Goal: Task Accomplishment & Management: Manage account settings

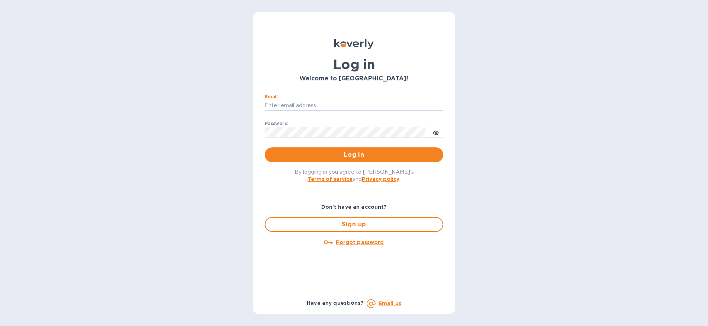
type input "[EMAIL_ADDRESS][DOMAIN_NAME]"
click at [354, 154] on button "Log in" at bounding box center [354, 154] width 178 height 15
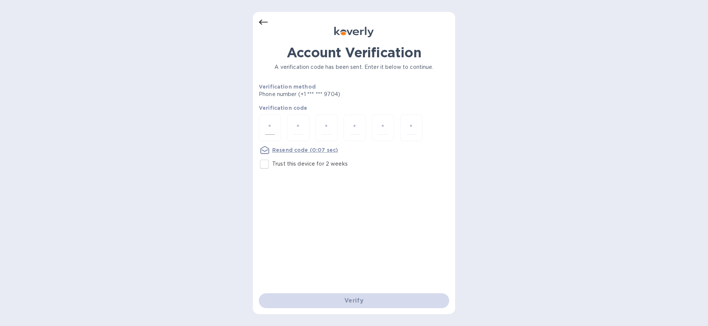
click at [272, 128] on input "number" at bounding box center [270, 128] width 10 height 14
type input "7"
type input "9"
type input "2"
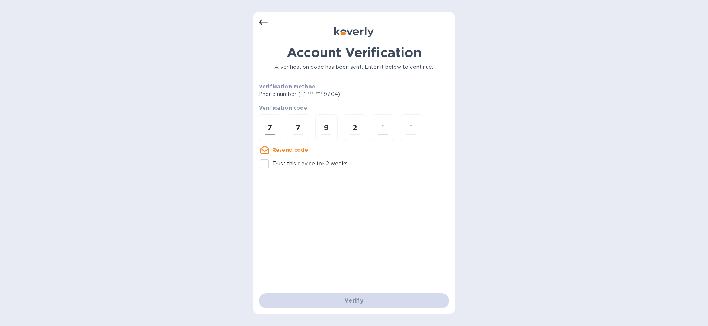
type input "3"
type input "1"
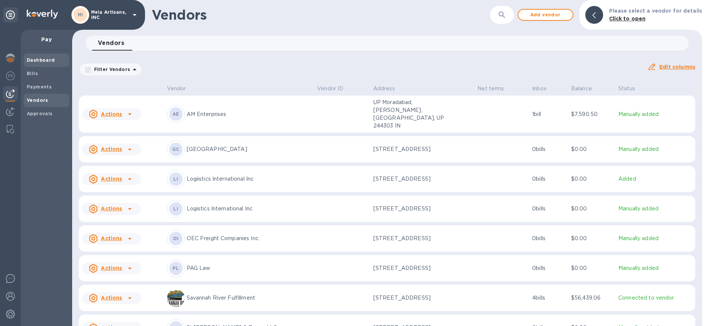
click at [43, 61] on b "Dashboard" at bounding box center [41, 60] width 28 height 6
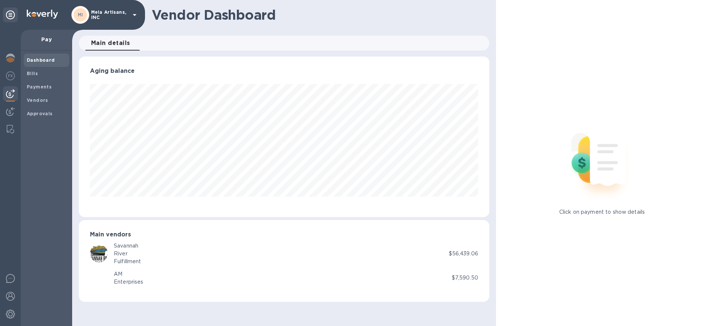
scroll to position [161, 410]
click at [40, 72] on span "Bills" at bounding box center [46, 73] width 39 height 7
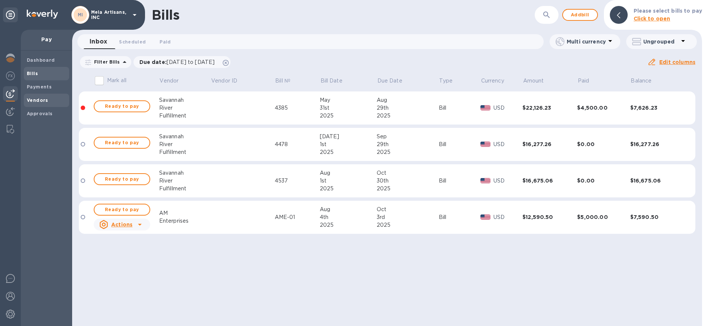
click at [42, 97] on b "Vendors" at bounding box center [38, 100] width 22 height 6
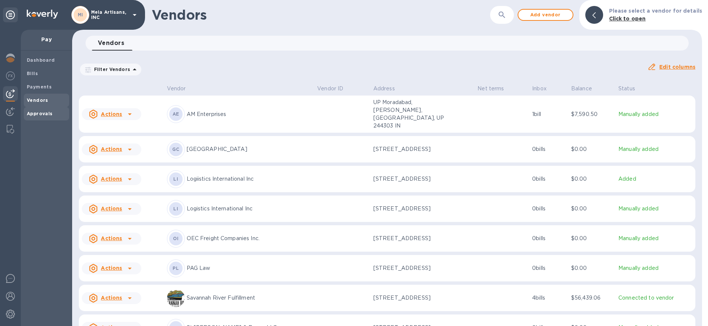
click at [41, 111] on b "Approvals" at bounding box center [40, 114] width 26 height 6
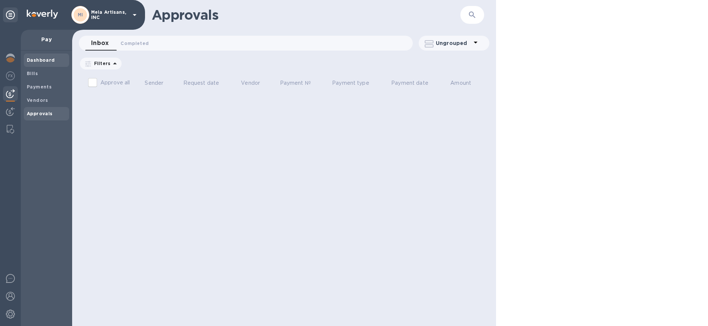
click at [37, 61] on b "Dashboard" at bounding box center [41, 60] width 28 height 6
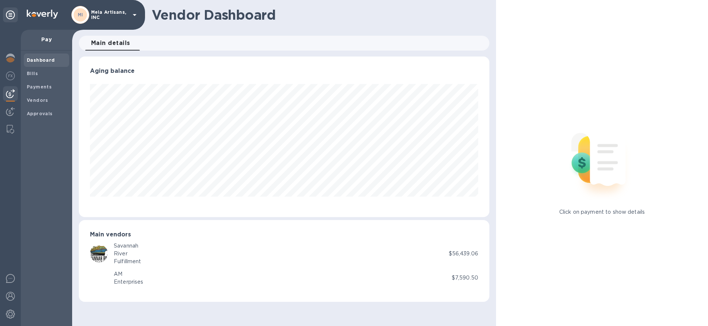
scroll to position [161, 410]
click at [36, 73] on b "Bills" at bounding box center [32, 74] width 11 height 6
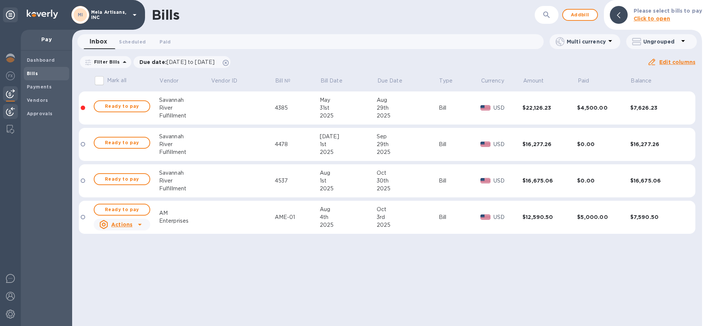
click at [9, 114] on img at bounding box center [10, 111] width 9 height 9
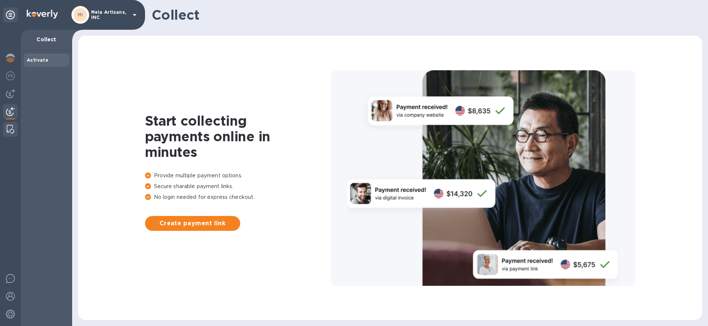
click at [13, 129] on img at bounding box center [10, 129] width 7 height 9
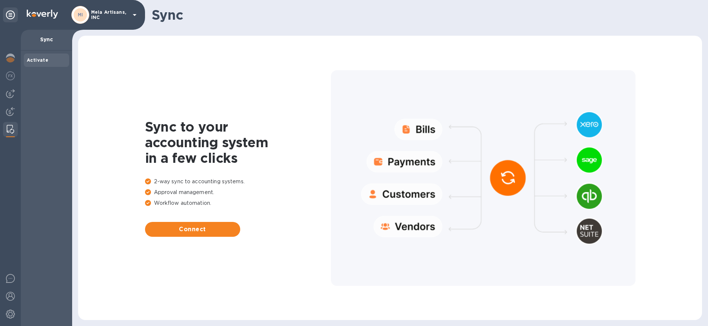
click at [99, 13] on p "Mela Artisans, INC" at bounding box center [109, 15] width 37 height 10
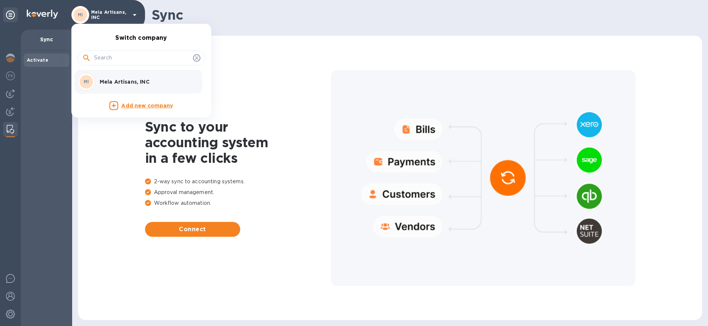
click at [99, 13] on div at bounding box center [354, 163] width 708 height 326
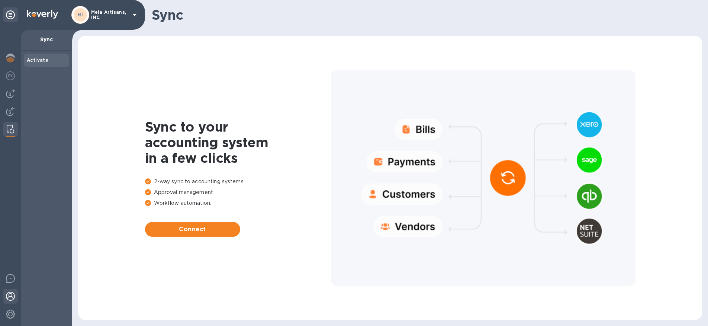
click at [10, 295] on img at bounding box center [10, 296] width 9 height 9
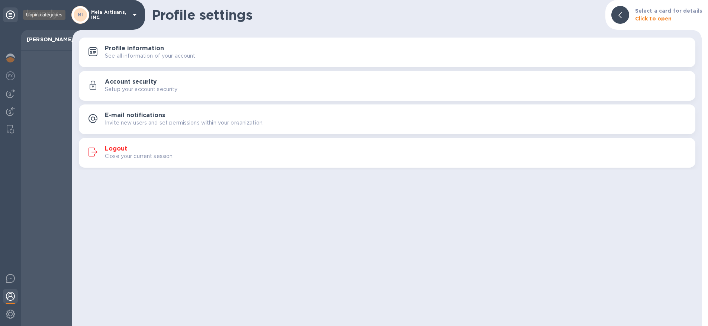
click at [13, 17] on icon at bounding box center [10, 14] width 9 height 9
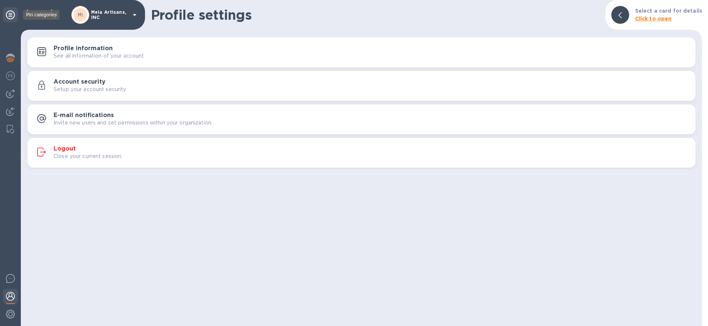
click at [13, 17] on icon at bounding box center [10, 14] width 9 height 9
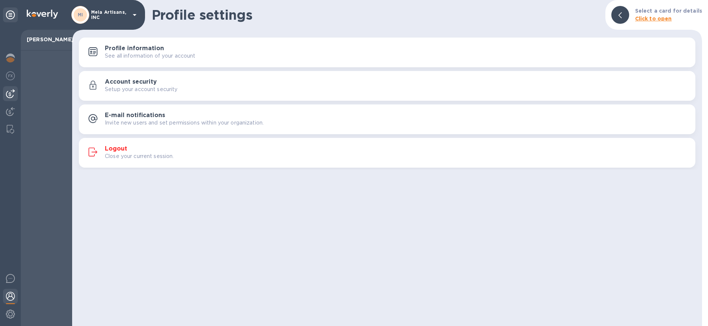
click at [12, 92] on img at bounding box center [10, 93] width 9 height 9
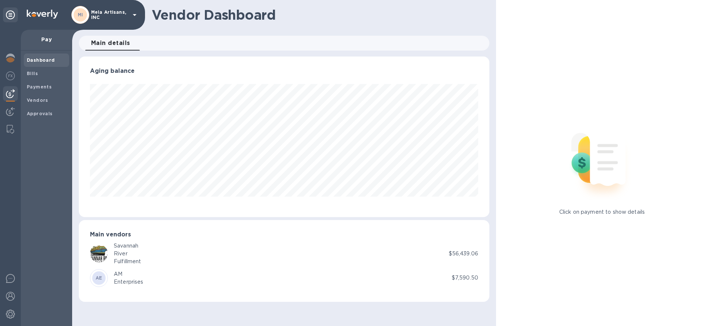
click at [116, 48] on button "Main details 0" at bounding box center [110, 43] width 51 height 15
click at [50, 74] on span "Bills" at bounding box center [46, 73] width 39 height 7
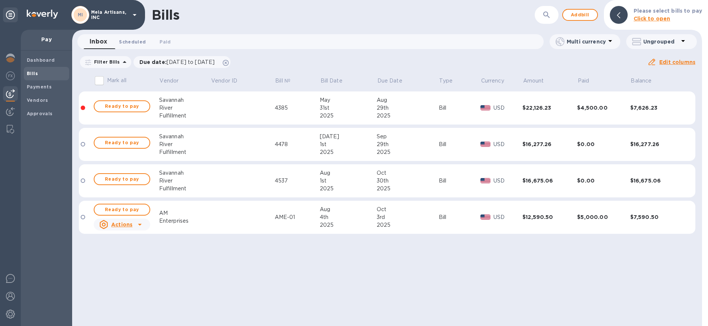
click at [142, 42] on span "Scheduled 0" at bounding box center [132, 42] width 27 height 8
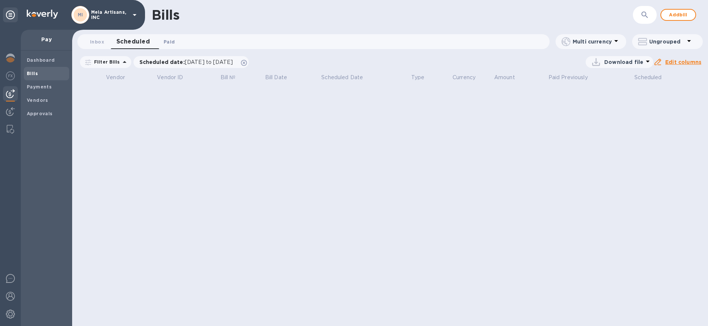
click at [173, 41] on span "Paid 0" at bounding box center [169, 42] width 11 height 8
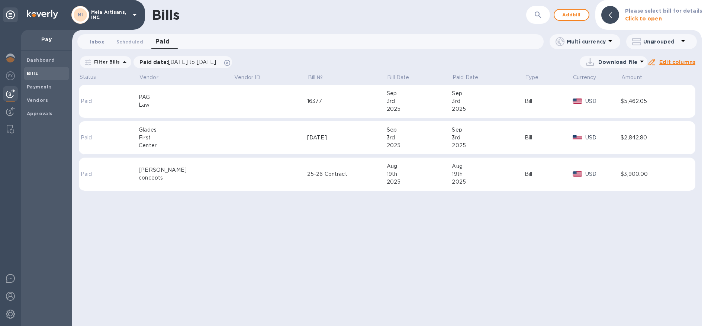
click at [93, 40] on span "Inbox 0" at bounding box center [97, 42] width 14 height 8
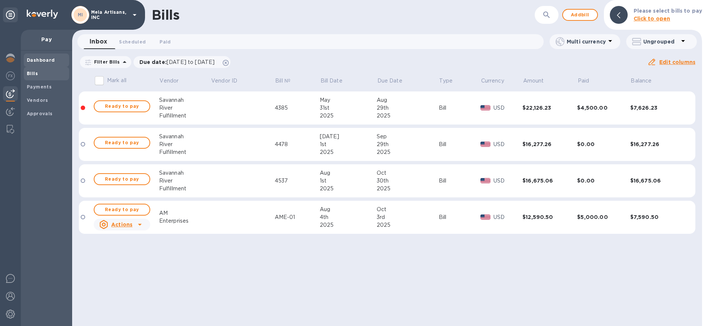
click at [32, 60] on b "Dashboard" at bounding box center [41, 60] width 28 height 6
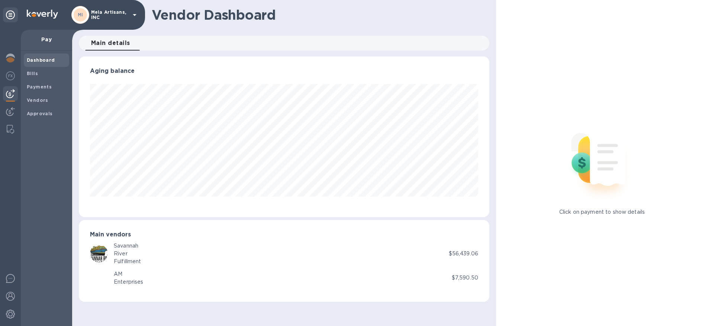
scroll to position [161, 410]
click at [48, 42] on p "Pay" at bounding box center [46, 39] width 39 height 7
click at [11, 112] on img at bounding box center [10, 111] width 9 height 9
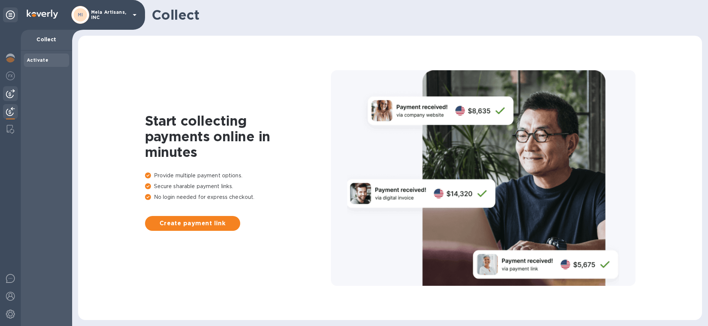
click at [11, 97] on img at bounding box center [10, 93] width 9 height 9
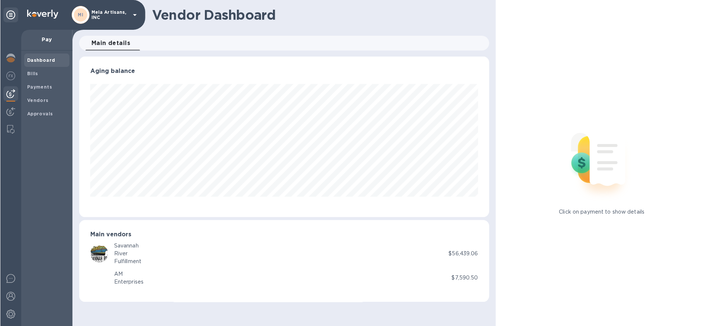
scroll to position [161, 410]
click at [41, 85] on b "Payments" at bounding box center [39, 87] width 25 height 6
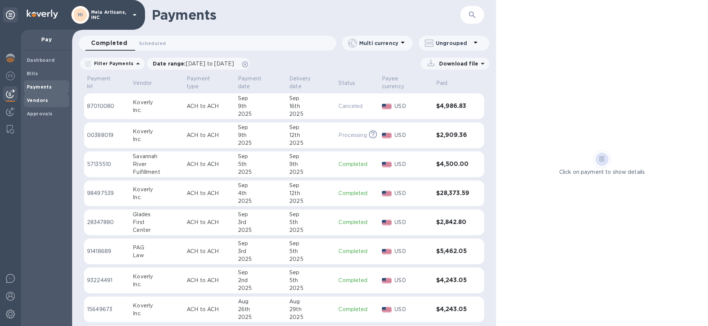
click at [44, 97] on b "Vendors" at bounding box center [38, 100] width 22 height 6
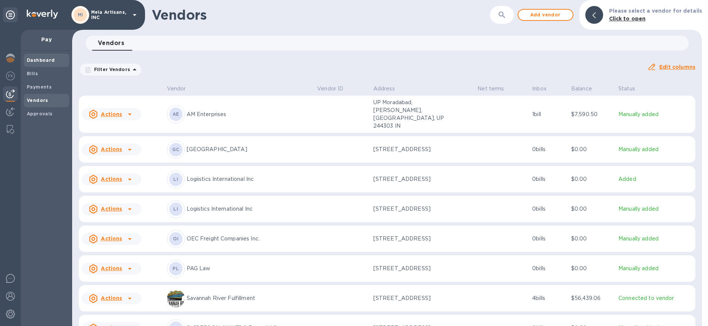
click at [38, 62] on b "Dashboard" at bounding box center [41, 60] width 28 height 6
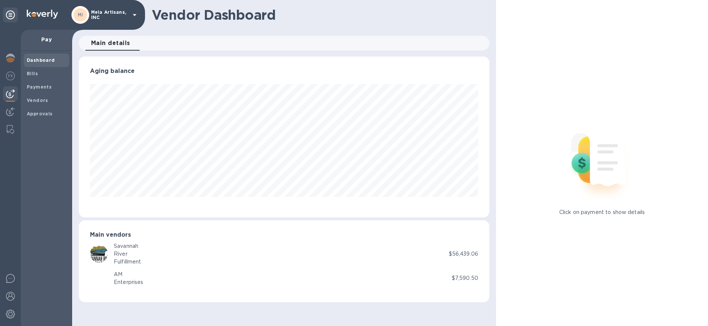
scroll to position [161, 410]
click at [10, 59] on img at bounding box center [10, 58] width 9 height 9
